Goal: Browse casually

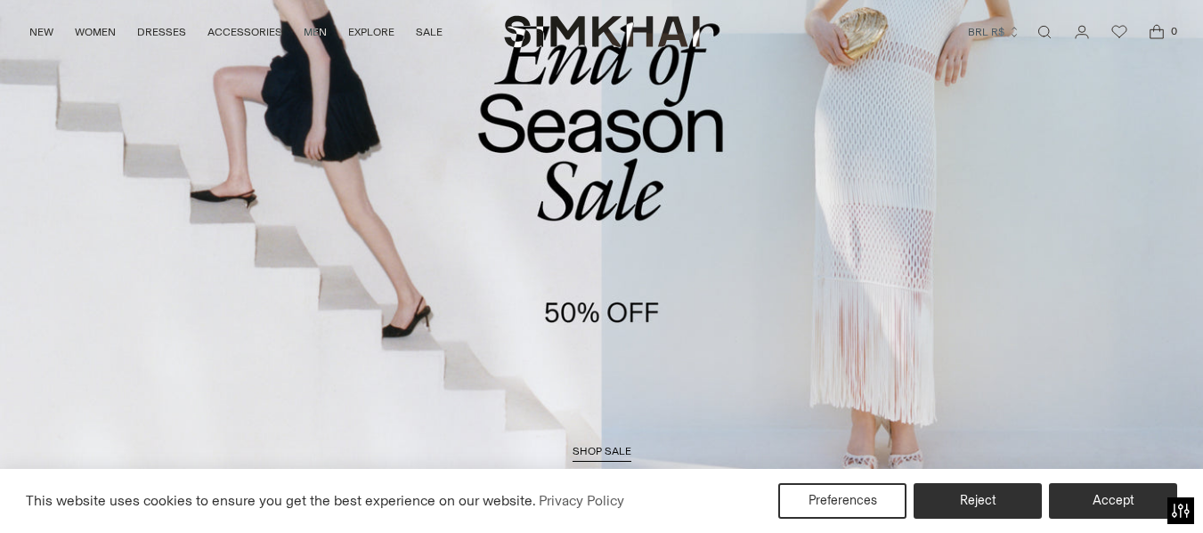
scroll to position [231, 0]
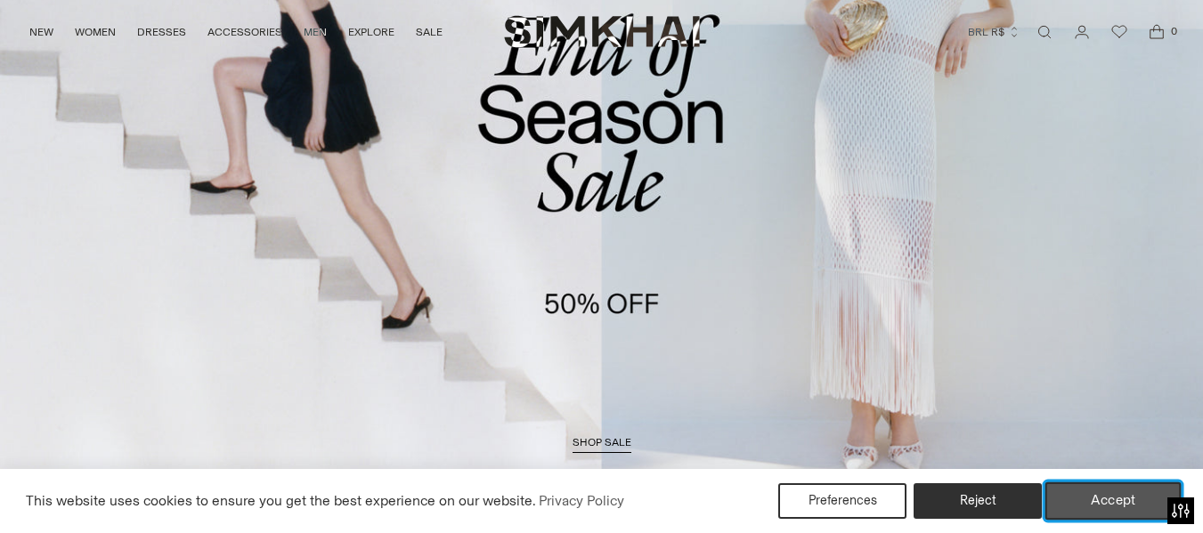
click at [1126, 502] on button "Accept" at bounding box center [1113, 501] width 136 height 37
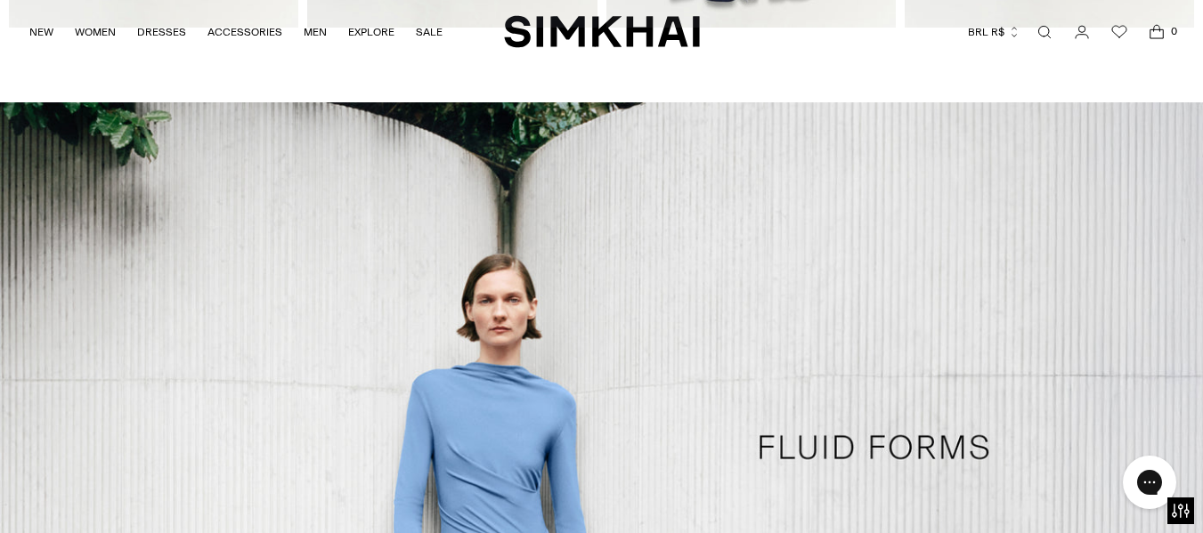
scroll to position [0, 0]
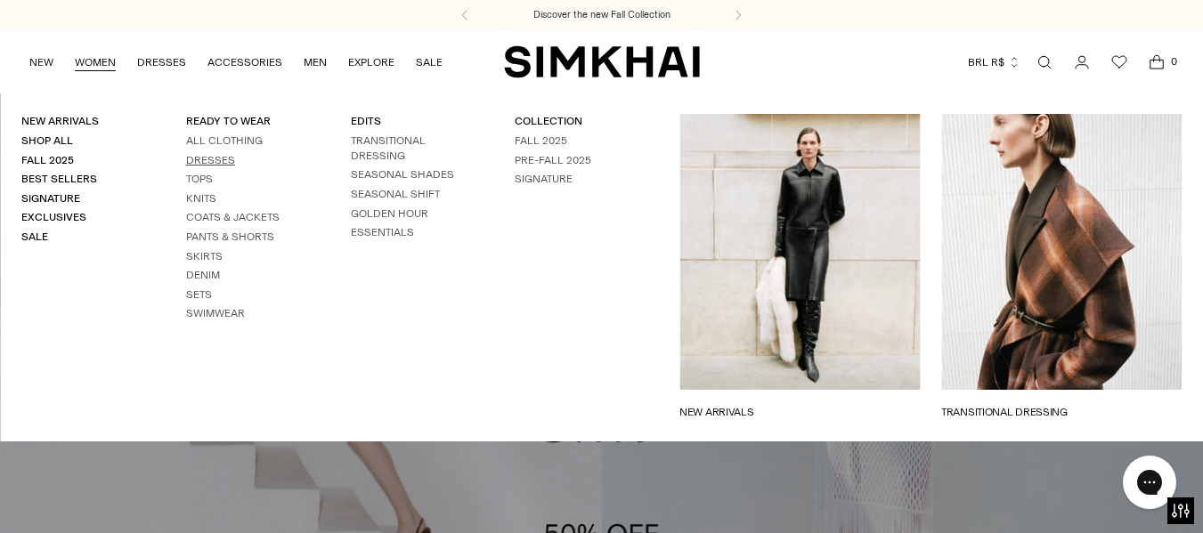
click at [205, 156] on link "Dresses" at bounding box center [210, 160] width 49 height 12
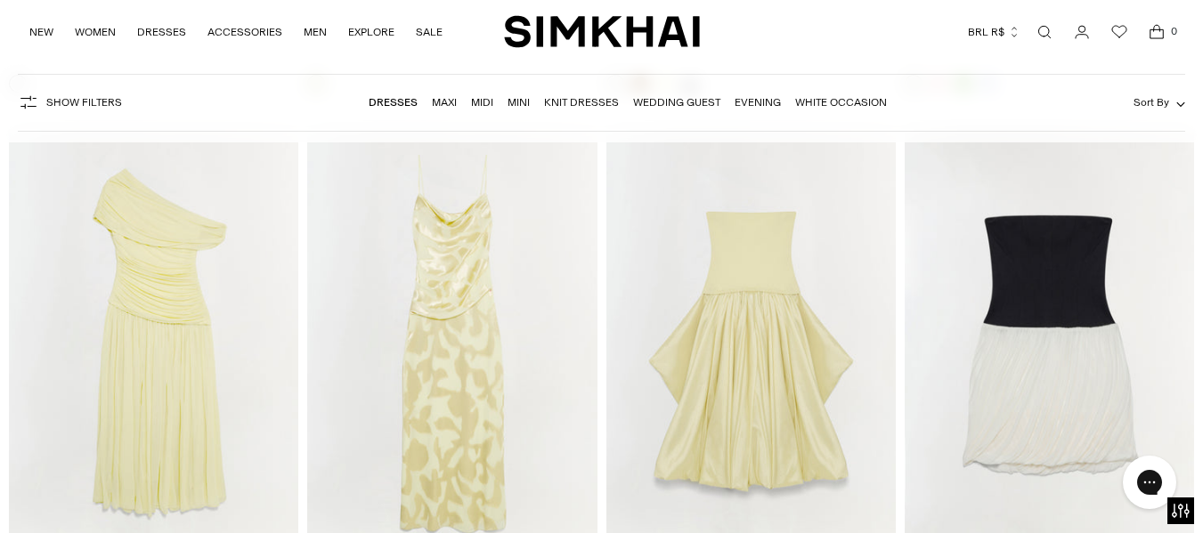
scroll to position [7550, 0]
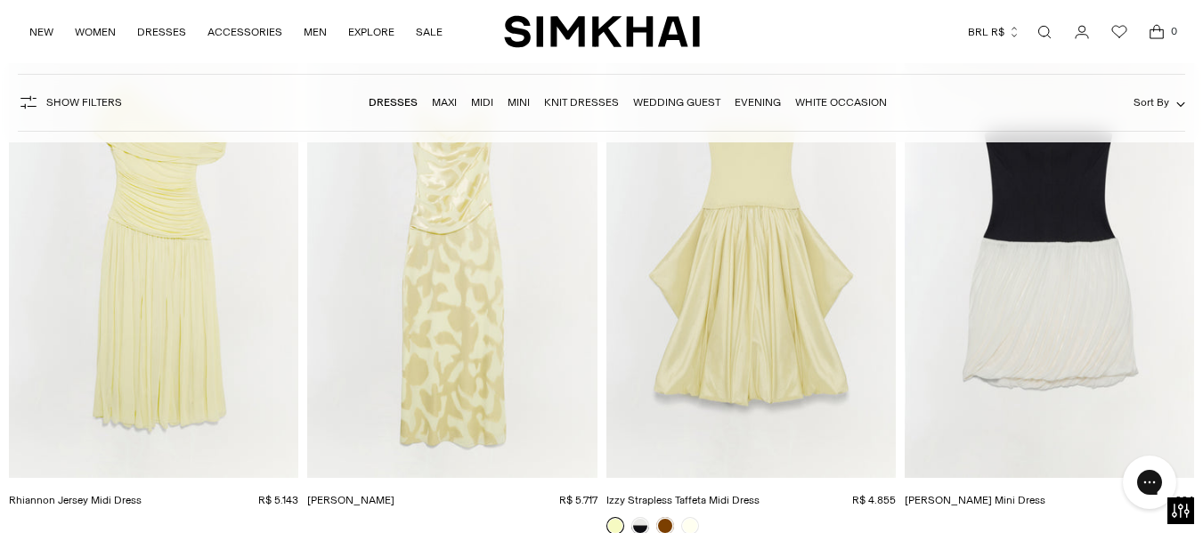
drag, startPoint x: 0, startPoint y: 0, endPoint x: 1215, endPoint y: 350, distance: 1264.6
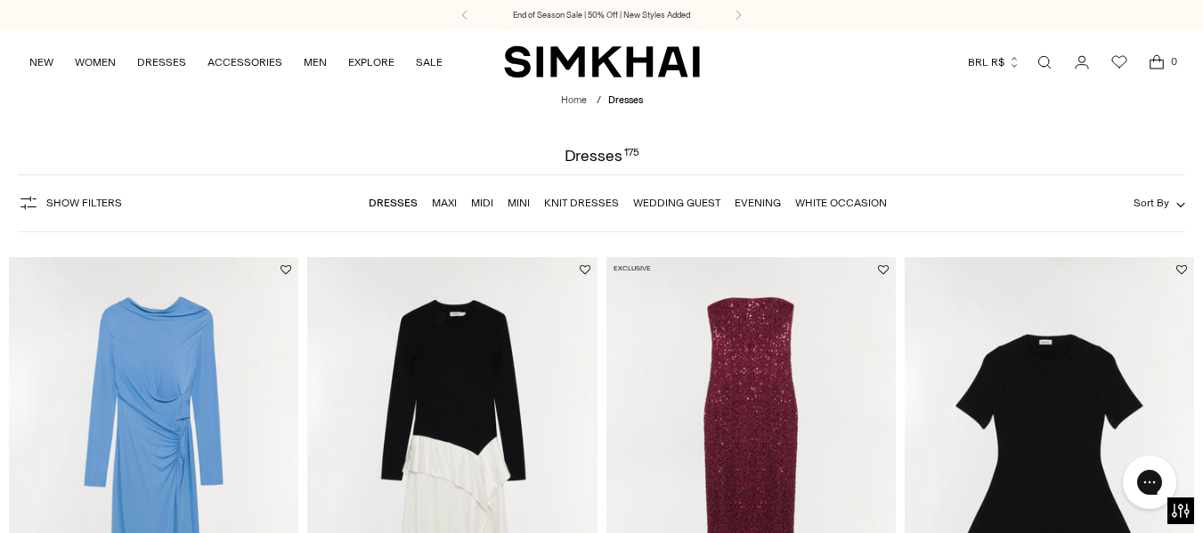
scroll to position [23210, 0]
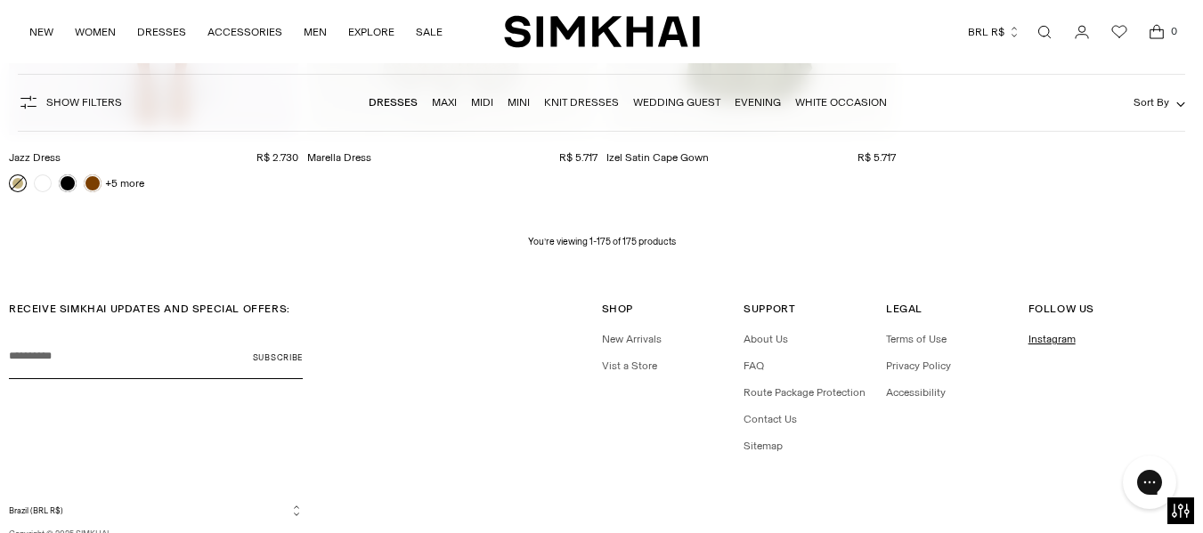
click at [1070, 333] on link "Instagram" at bounding box center [1051, 339] width 47 height 12
